Goal: Use online tool/utility: Utilize a website feature to perform a specific function

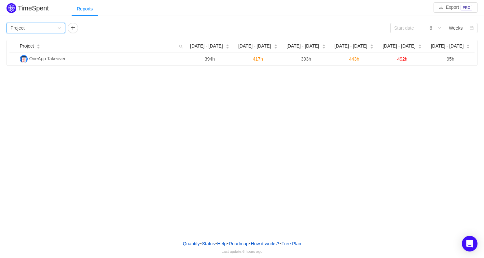
click at [54, 27] on div "Group by Project" at bounding box center [33, 28] width 47 height 10
click at [36, 79] on li "Person" at bounding box center [36, 83] width 59 height 10
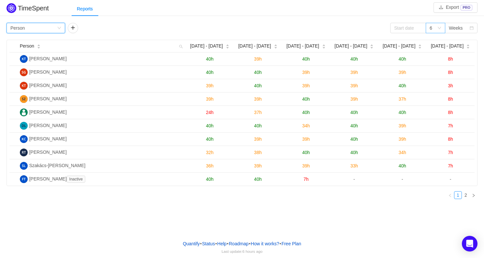
click at [437, 28] on div "6" at bounding box center [433, 28] width 7 height 10
click at [436, 41] on li "2" at bounding box center [436, 41] width 20 height 10
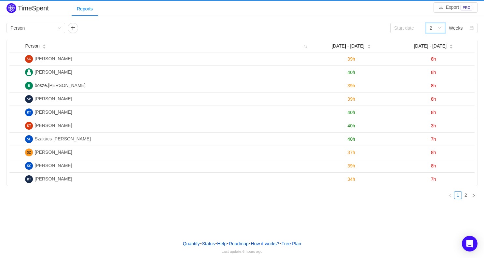
click at [438, 28] on icon "icon: down" at bounding box center [440, 28] width 4 height 4
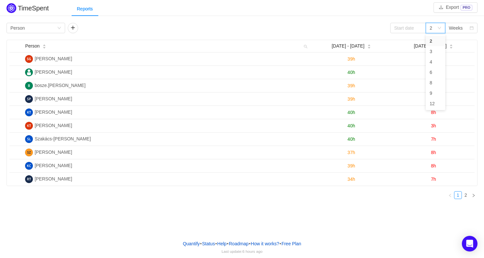
click at [418, 18] on div "TimeSpent Export PRO Reports Group by Person 2 Weeks Person [DATE] - [DATE] [DA…" at bounding box center [242, 103] width 484 height 203
click at [437, 27] on div "2" at bounding box center [433, 28] width 7 height 10
click at [437, 52] on li "3" at bounding box center [436, 51] width 20 height 10
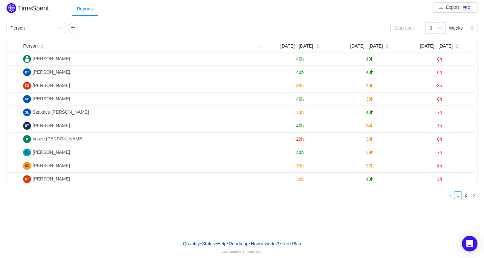
click at [433, 30] on div "3" at bounding box center [433, 28] width 7 height 10
click at [437, 63] on li "4" at bounding box center [436, 62] width 20 height 10
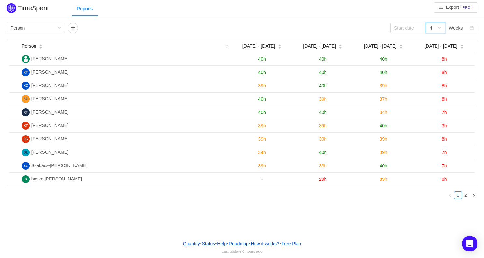
click at [443, 24] on div "4" at bounding box center [436, 28] width 20 height 10
click at [439, 39] on li "2" at bounding box center [436, 41] width 20 height 10
